Goal: Communication & Community: Answer question/provide support

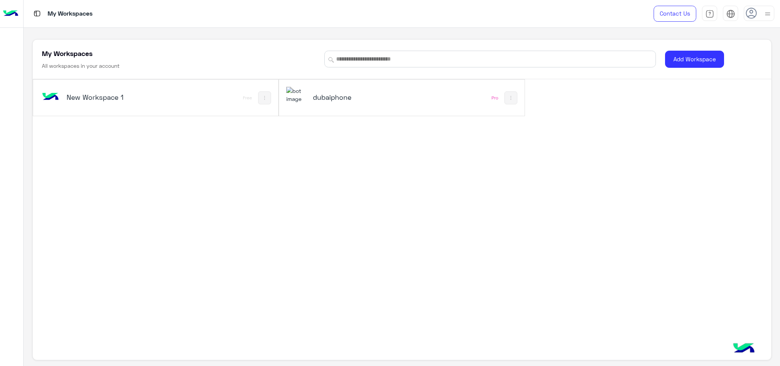
click at [391, 102] on div "dubaiphone" at bounding box center [354, 97] width 83 height 11
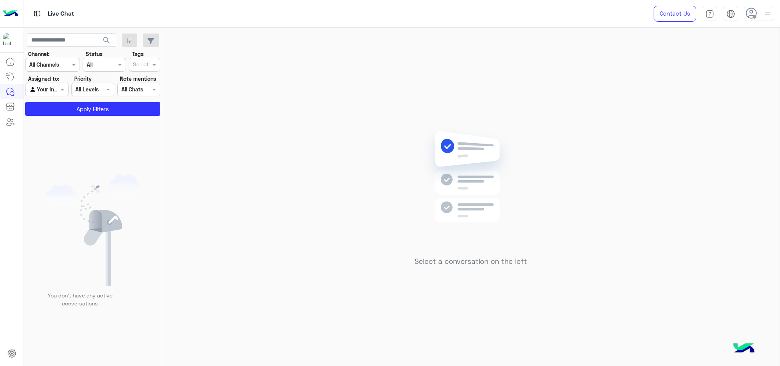
click at [757, 10] on div at bounding box center [759, 13] width 30 height 15
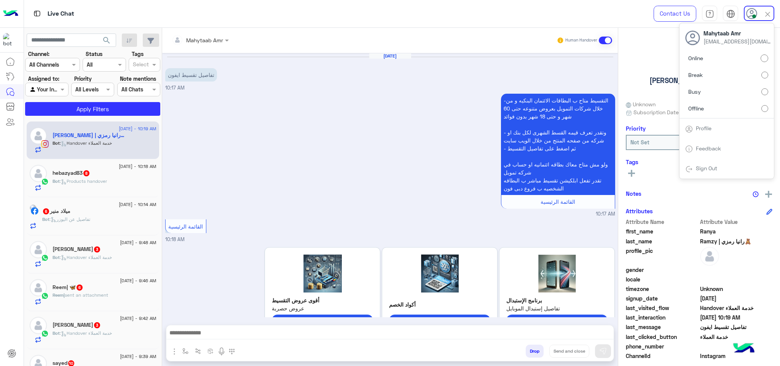
scroll to position [438, 0]
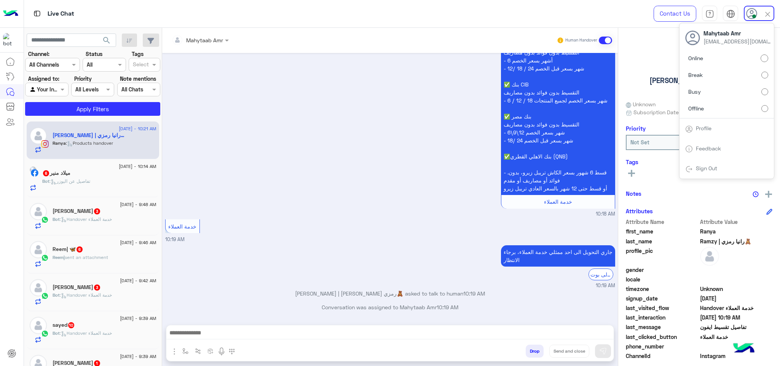
click at [104, 47] on button "search" at bounding box center [106, 41] width 19 height 16
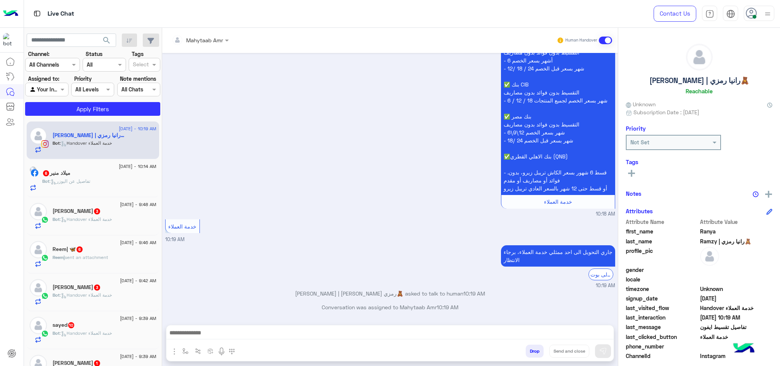
click at [765, 9] on img at bounding box center [768, 14] width 10 height 10
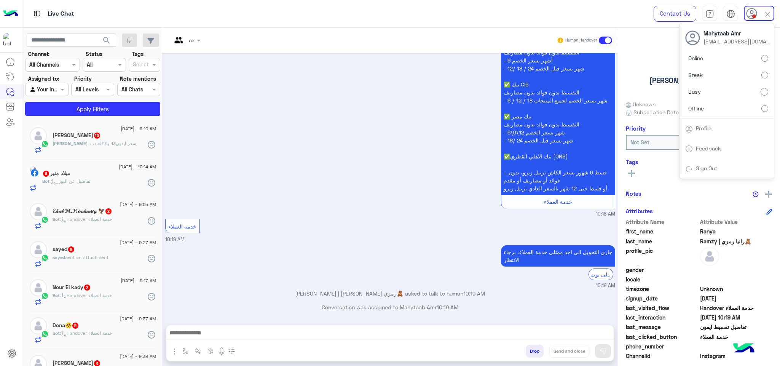
drag, startPoint x: 96, startPoint y: 32, endPoint x: 98, endPoint y: 37, distance: 5.1
click at [98, 37] on app-inbox-users-filters "search Channel: Channel All Channels Status Channel All Tags Select Assigned to…" at bounding box center [93, 73] width 138 height 91
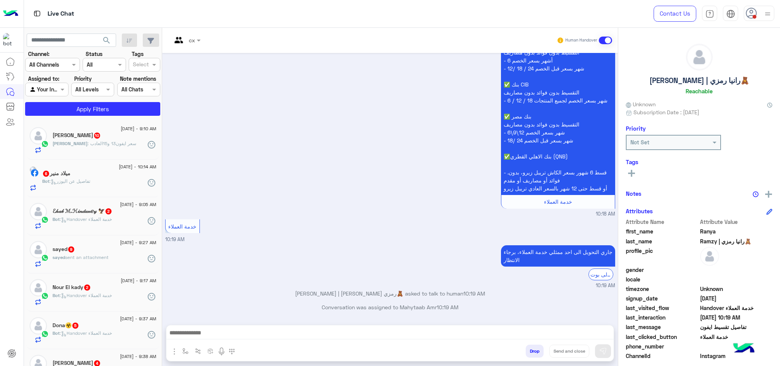
click at [100, 38] on button "search" at bounding box center [106, 41] width 19 height 16
